Goal: Information Seeking & Learning: Learn about a topic

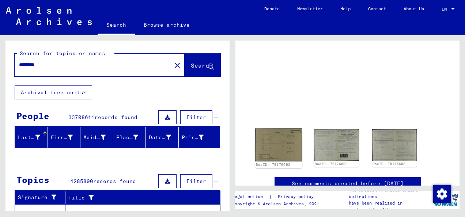
click at [280, 143] on img at bounding box center [278, 144] width 47 height 33
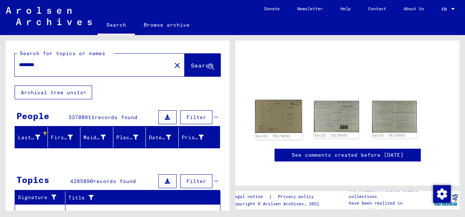
click at [273, 100] on img at bounding box center [278, 116] width 47 height 33
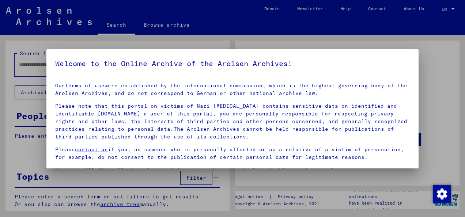
type input "********"
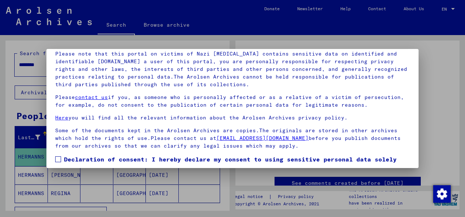
scroll to position [58, 0]
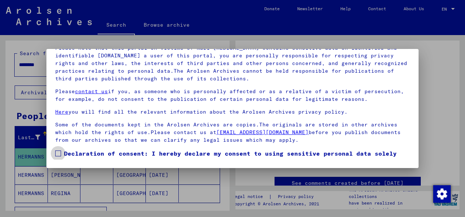
click at [62, 151] on label "Declaration of consent: I hereby declare my consent to using sensitive personal…" at bounding box center [232, 166] width 354 height 35
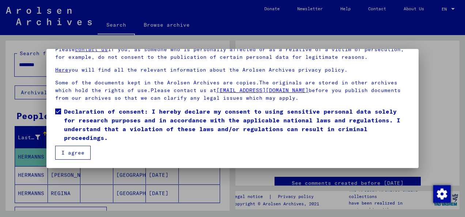
click at [79, 149] on button "I agree" at bounding box center [72, 153] width 35 height 14
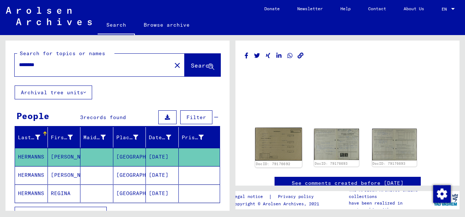
click at [276, 142] on img at bounding box center [278, 144] width 47 height 33
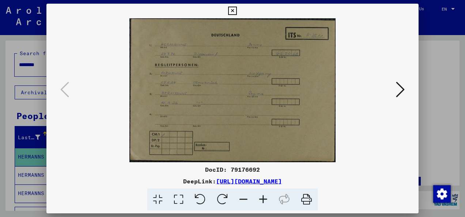
click at [204, 118] on img at bounding box center [232, 90] width 322 height 144
click at [400, 86] on icon at bounding box center [400, 90] width 9 height 18
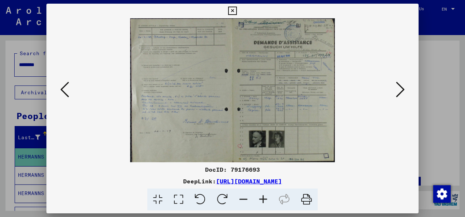
click at [268, 100] on img at bounding box center [232, 90] width 322 height 144
click at [400, 91] on icon at bounding box center [400, 90] width 9 height 18
